Goal: Entertainment & Leisure: Consume media (video, audio)

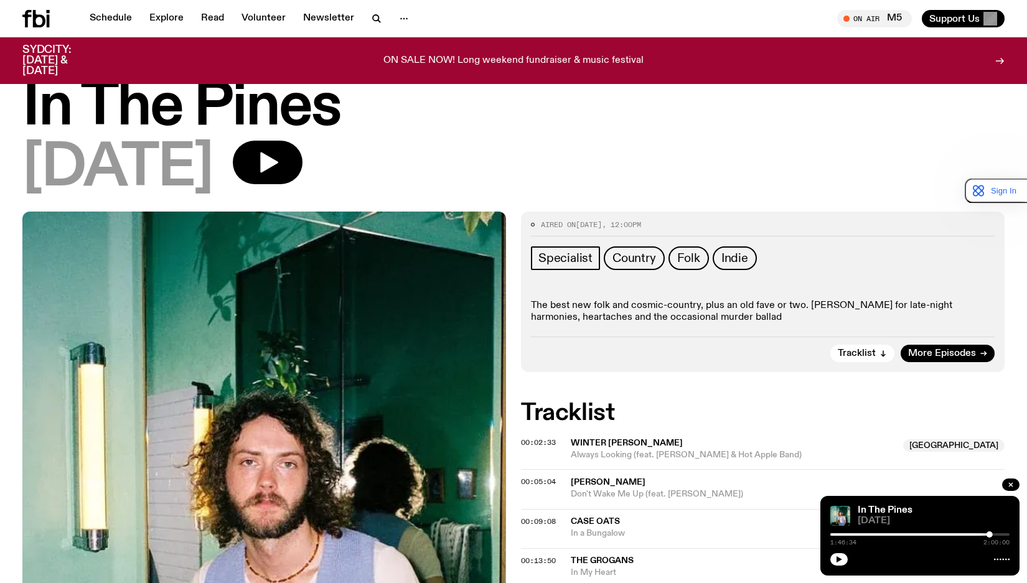
scroll to position [62, 0]
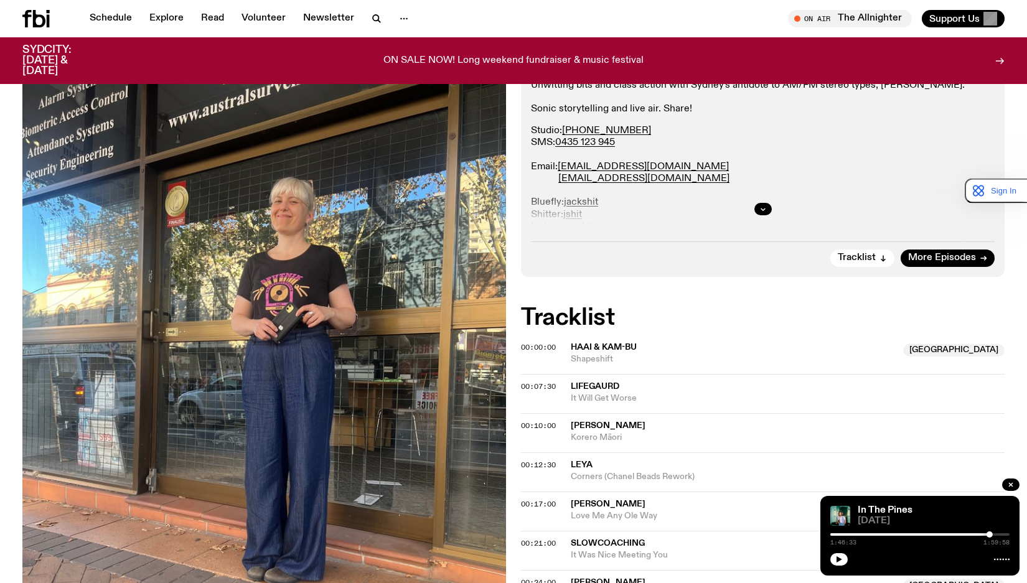
scroll to position [249, 0]
click at [948, 256] on span "More Episodes" at bounding box center [942, 258] width 68 height 9
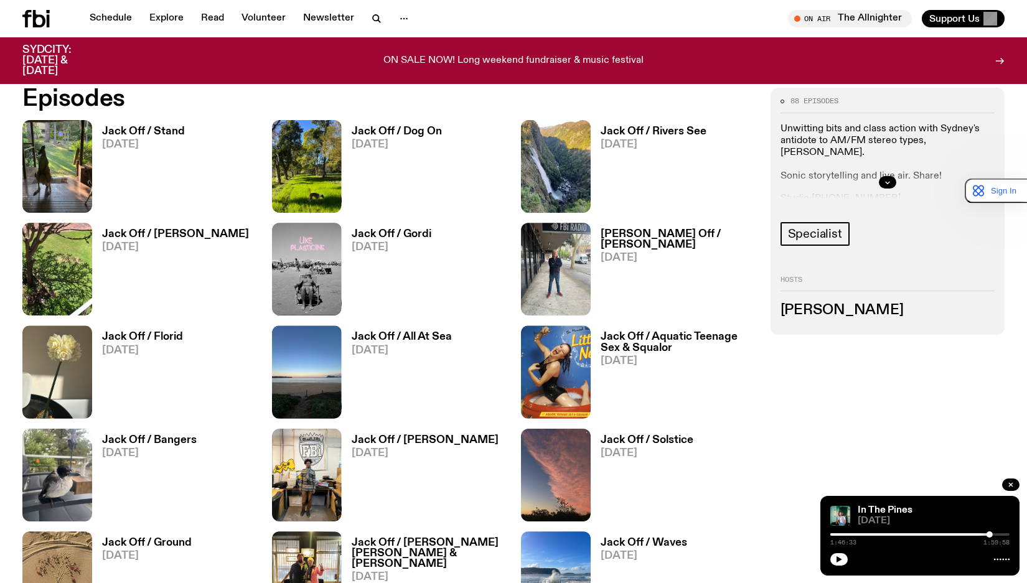
scroll to position [742, 0]
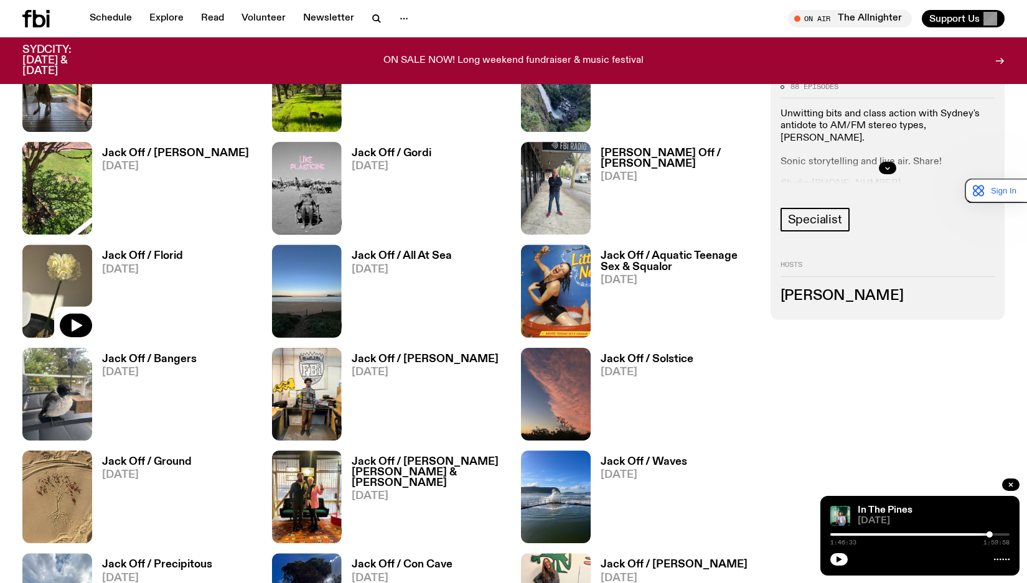
click at [55, 266] on img at bounding box center [57, 291] width 70 height 93
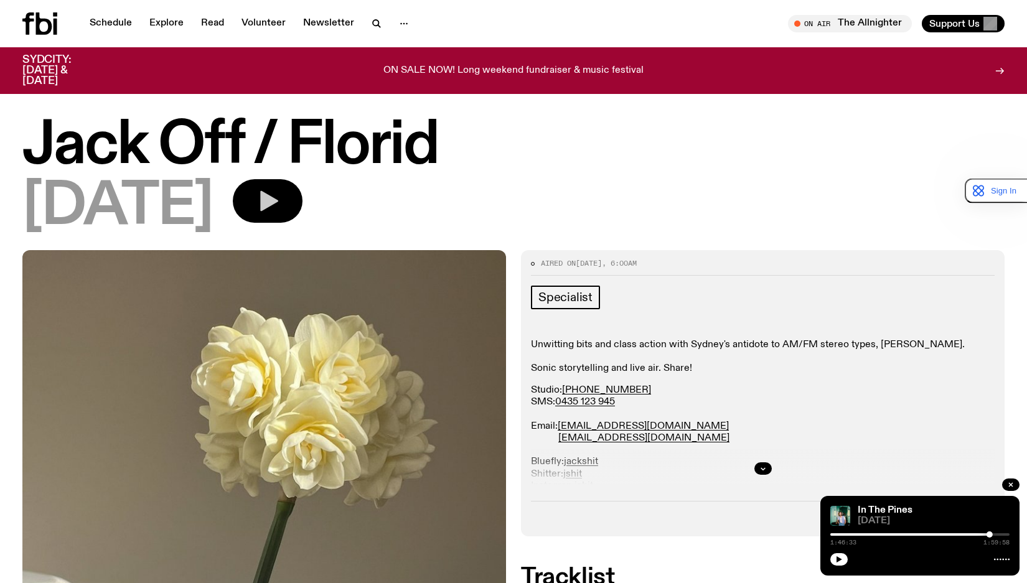
click at [280, 193] on icon "button" at bounding box center [267, 201] width 25 height 25
